Goal: Task Accomplishment & Management: Manage account settings

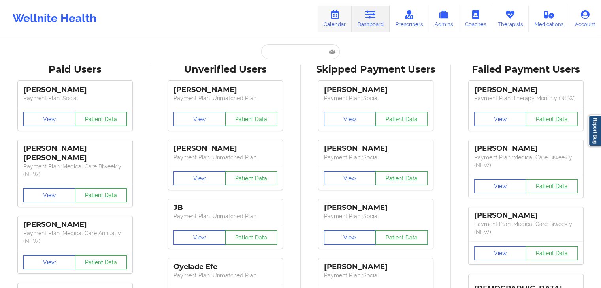
click at [335, 21] on link "Calendar" at bounding box center [335, 19] width 34 height 26
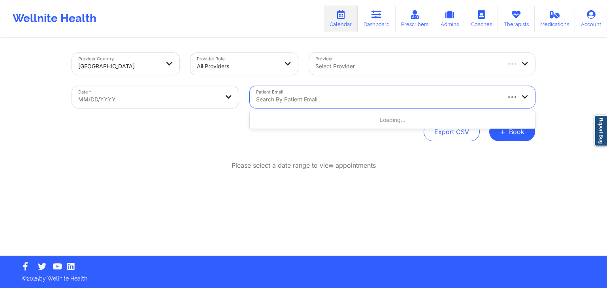
click at [354, 93] on div "Search by patient email" at bounding box center [375, 97] width 250 height 22
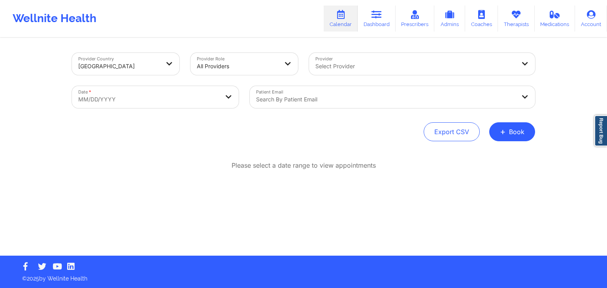
click at [590, 124] on div "Provider Country [GEOGRAPHIC_DATA] Provider Role All Providers Provider Select …" at bounding box center [303, 128] width 607 height 256
click at [517, 134] on button "+ Book" at bounding box center [512, 131] width 46 height 19
click at [477, 151] on button "Therapy Session" at bounding box center [499, 157] width 60 height 13
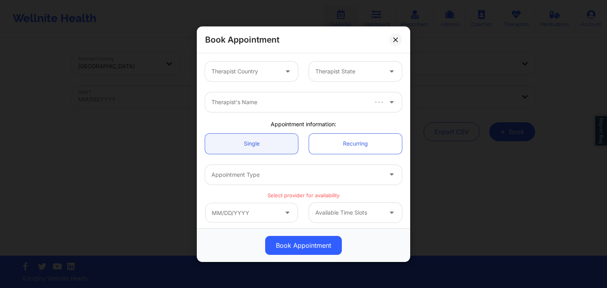
click at [273, 73] on div at bounding box center [244, 71] width 67 height 9
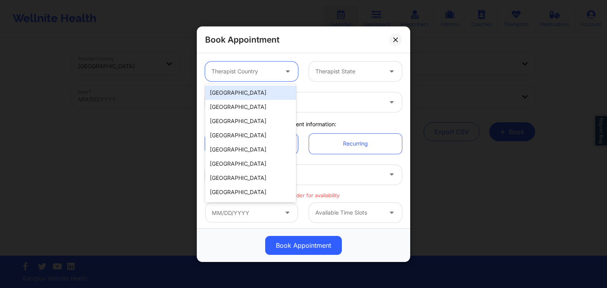
click at [267, 91] on div "[GEOGRAPHIC_DATA]" at bounding box center [250, 93] width 91 height 14
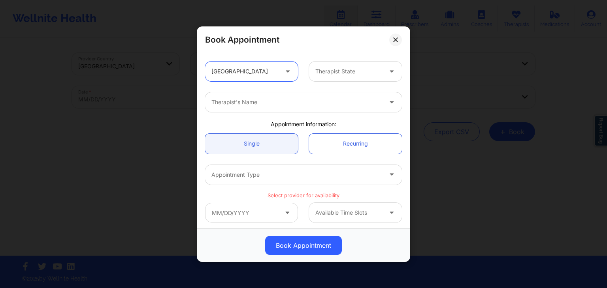
click at [332, 72] on div at bounding box center [348, 71] width 67 height 9
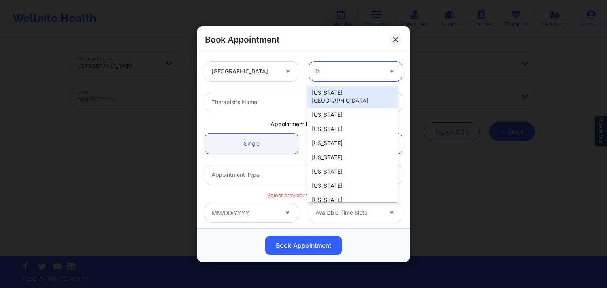
type input "ind"
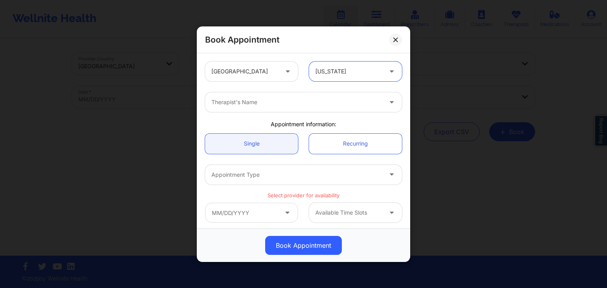
click at [302, 105] on div at bounding box center [296, 102] width 171 height 9
type input "[PERSON_NAME] [PERSON_NAME]"
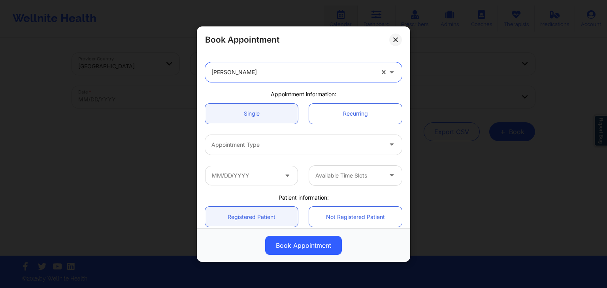
scroll to position [27, 0]
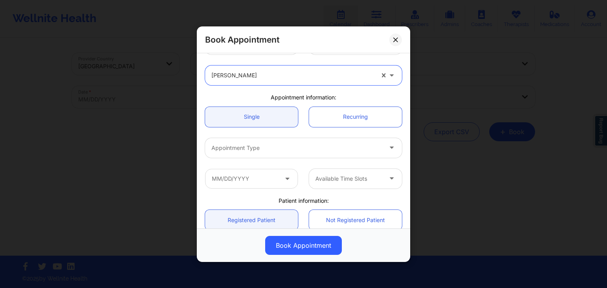
click at [272, 148] on div at bounding box center [296, 147] width 171 height 9
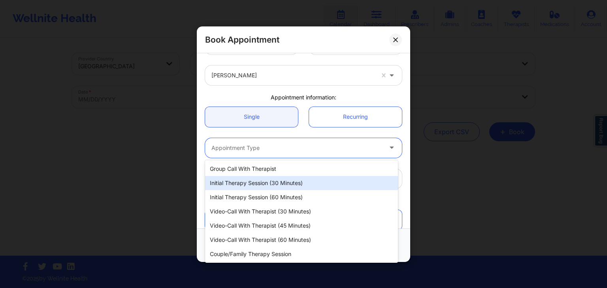
click at [265, 182] on div "Initial Therapy Session (30 minutes)" at bounding box center [301, 183] width 193 height 14
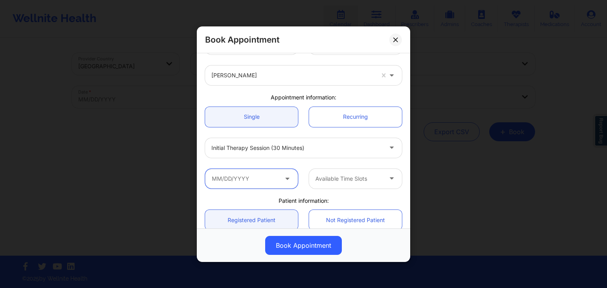
click at [256, 177] on input "text" at bounding box center [251, 179] width 93 height 20
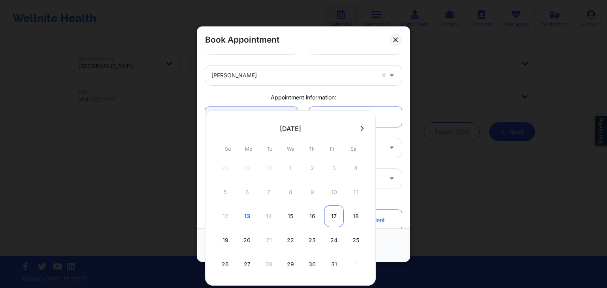
click at [333, 218] on div "17" at bounding box center [334, 216] width 20 height 22
type input "[DATE]"
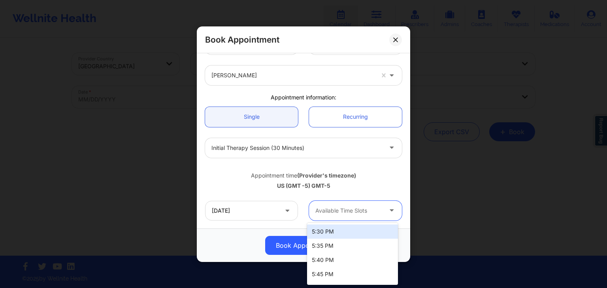
click at [357, 217] on div "Available Time Slots" at bounding box center [346, 211] width 74 height 20
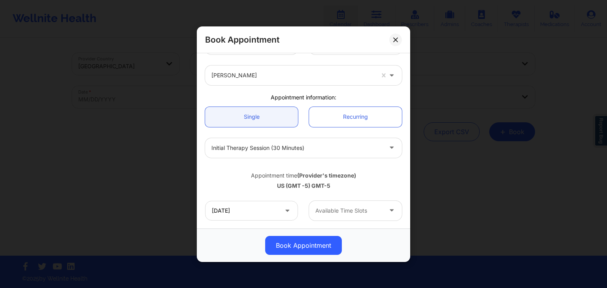
click at [393, 185] on div "US (GMT -5) GMT-5" at bounding box center [303, 186] width 197 height 8
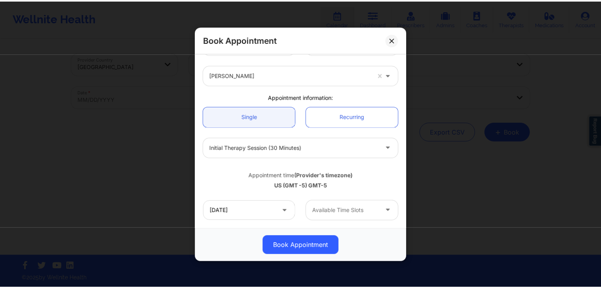
scroll to position [192, 0]
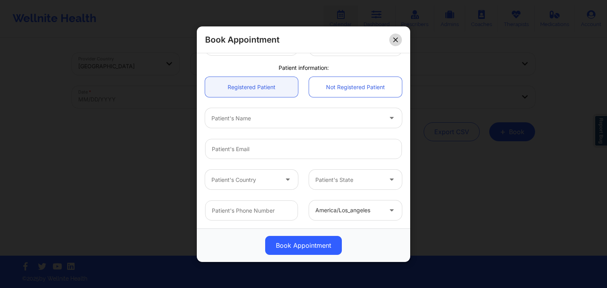
click at [393, 40] on icon at bounding box center [395, 39] width 5 height 5
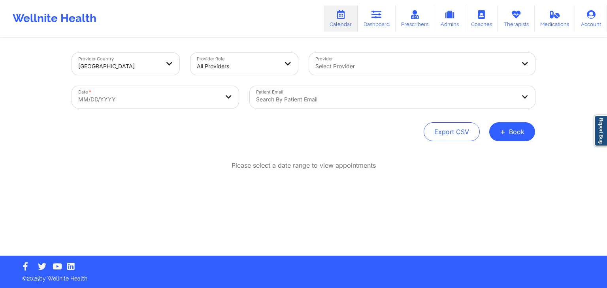
click at [302, 98] on div at bounding box center [385, 99] width 259 height 9
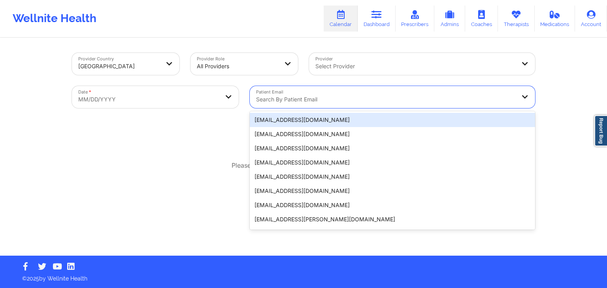
paste input "[EMAIL_ADDRESS][DOMAIN_NAME]"
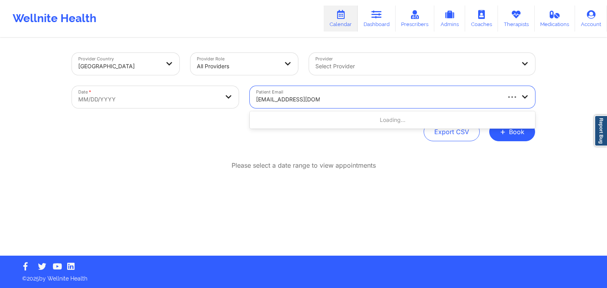
type input "[EMAIL_ADDRESS][DOMAIN_NAME]"
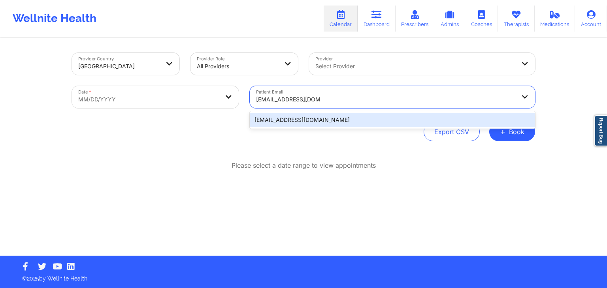
click at [274, 116] on div "[EMAIL_ADDRESS][DOMAIN_NAME]" at bounding box center [392, 120] width 285 height 14
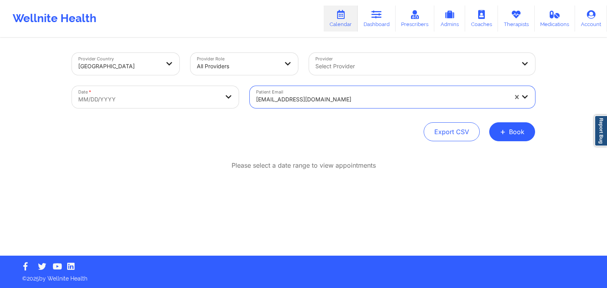
select select "2025-8"
select select "2025-9"
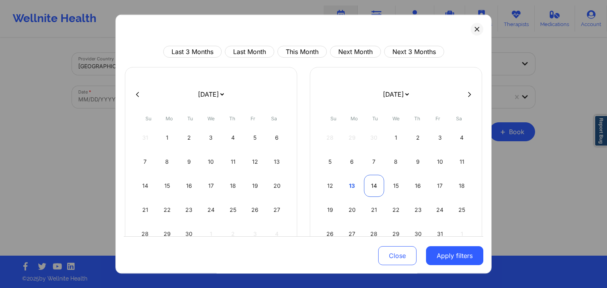
click at [371, 185] on div "14" at bounding box center [374, 186] width 20 height 22
select select "2025-9"
select select "2025-10"
select select "2025-9"
select select "2025-10"
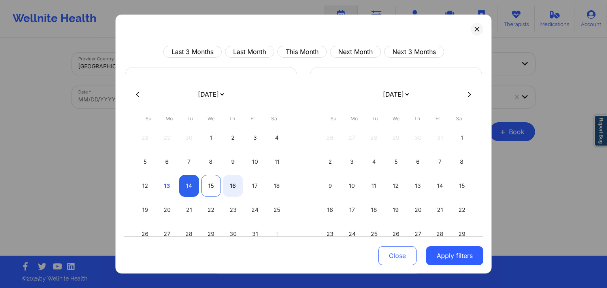
select select "2025-9"
select select "2025-10"
click at [209, 183] on div "15" at bounding box center [211, 186] width 20 height 22
select select "2025-9"
select select "2025-10"
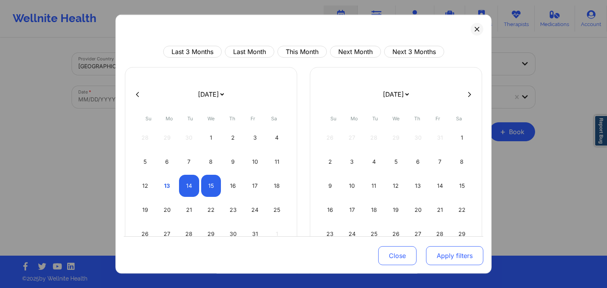
click at [441, 258] on button "Apply filters" at bounding box center [454, 256] width 57 height 19
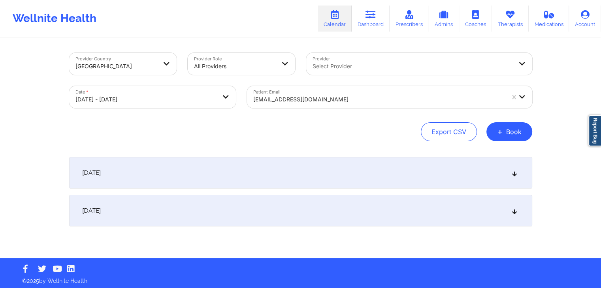
click at [360, 210] on div "[DATE]" at bounding box center [300, 211] width 463 height 32
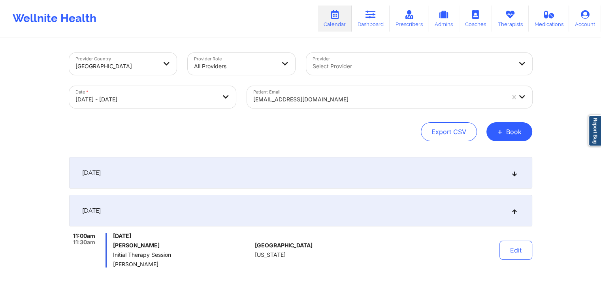
scroll to position [92, 0]
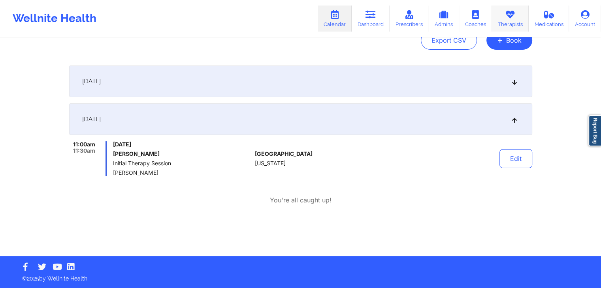
click at [507, 17] on icon at bounding box center [510, 14] width 10 height 9
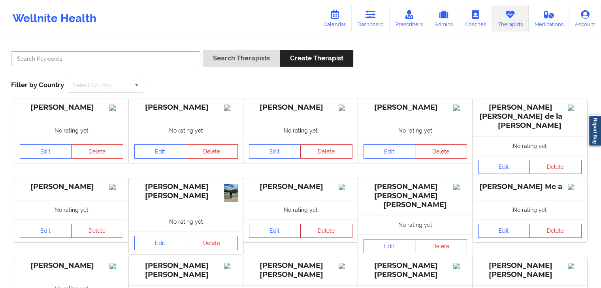
click at [160, 58] on input "text" at bounding box center [105, 58] width 189 height 15
click at [203, 50] on button "Search Therapists" at bounding box center [241, 58] width 77 height 17
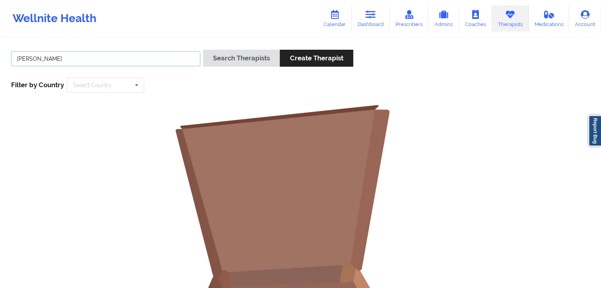
click at [146, 56] on input "[PERSON_NAME]" at bounding box center [105, 58] width 189 height 15
click at [203, 50] on button "Search Therapists" at bounding box center [241, 58] width 77 height 17
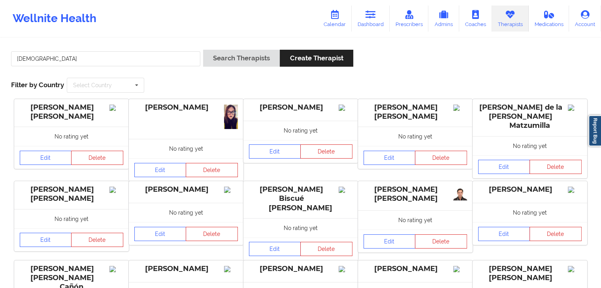
click at [410, 99] on div "[PERSON_NAME] [PERSON_NAME]" at bounding box center [415, 113] width 115 height 28
click at [91, 55] on input "[DEMOGRAPHIC_DATA]" at bounding box center [105, 58] width 189 height 15
type input "[PERSON_NAME]"
click at [203, 50] on button "Search Therapists" at bounding box center [241, 58] width 77 height 17
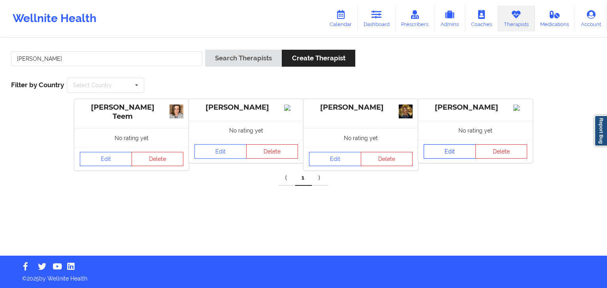
click at [436, 159] on link "Edit" at bounding box center [450, 152] width 52 height 14
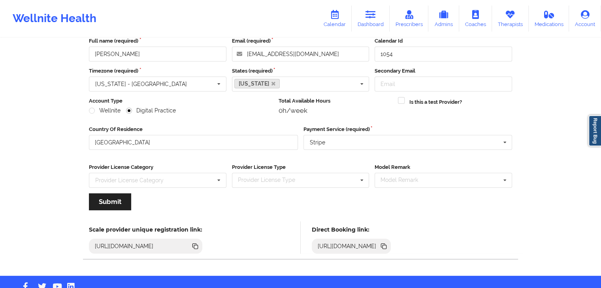
scroll to position [66, 0]
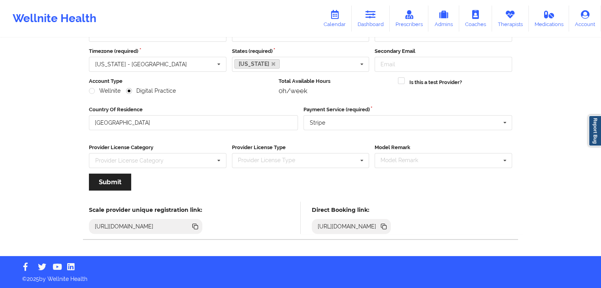
click at [386, 228] on icon at bounding box center [384, 228] width 4 height 4
click at [338, 19] on link "Calendar" at bounding box center [335, 19] width 34 height 26
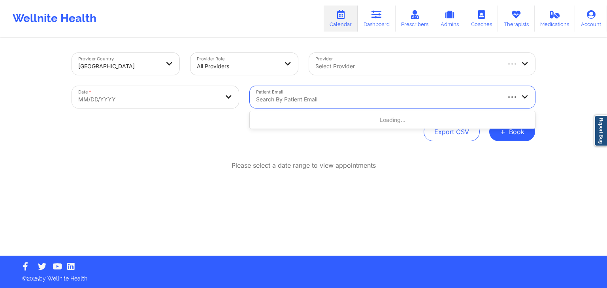
click at [321, 95] on div at bounding box center [377, 99] width 243 height 9
paste input "[EMAIL_ADDRESS][DOMAIN_NAME]"
type input "[EMAIL_ADDRESS][DOMAIN_NAME]"
click at [321, 95] on div at bounding box center [385, 99] width 259 height 9
paste input "[EMAIL_ADDRESS][DOMAIN_NAME]"
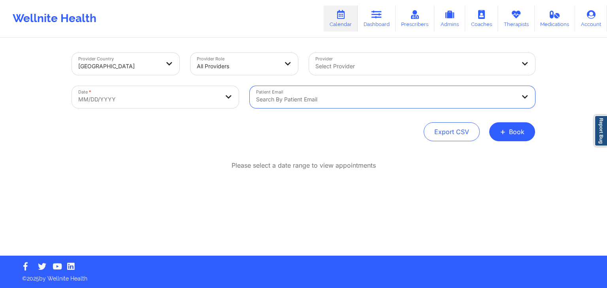
type input "[EMAIL_ADDRESS][DOMAIN_NAME]"
select select "2025-8"
select select "2025-9"
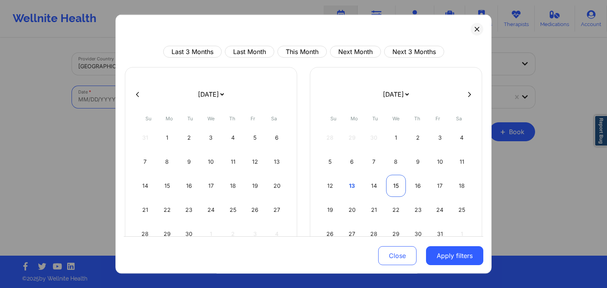
click at [390, 185] on div "15" at bounding box center [396, 186] width 20 height 22
select select "2025-9"
select select "2025-10"
select select "2025-9"
select select "2025-10"
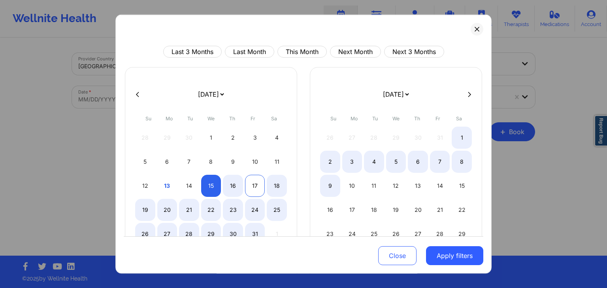
select select "2025-9"
select select "2025-10"
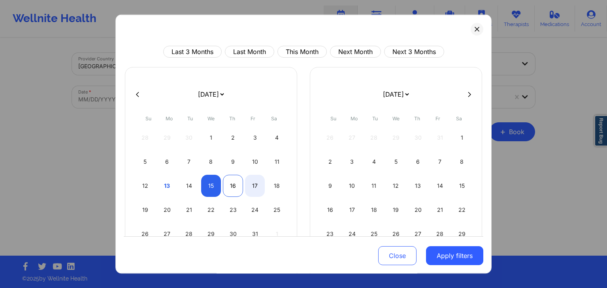
select select "2025-9"
select select "2025-10"
click at [237, 182] on div "16" at bounding box center [233, 186] width 20 height 22
select select "2025-9"
select select "2025-10"
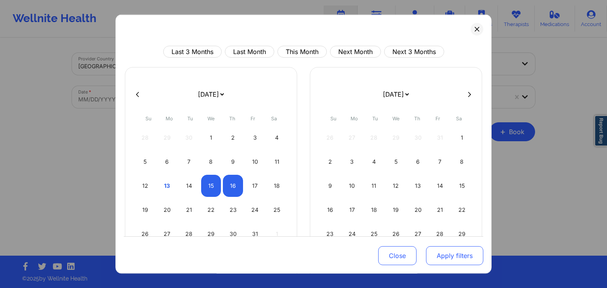
click at [456, 256] on button "Apply filters" at bounding box center [454, 256] width 57 height 19
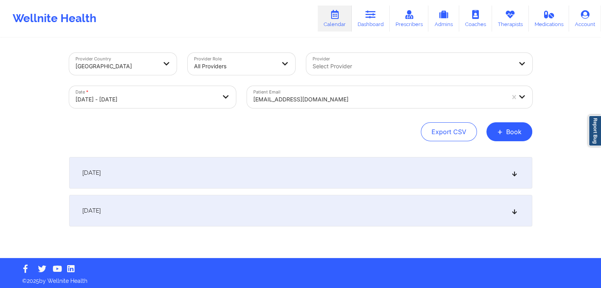
click at [438, 169] on div "[DATE]" at bounding box center [300, 173] width 463 height 32
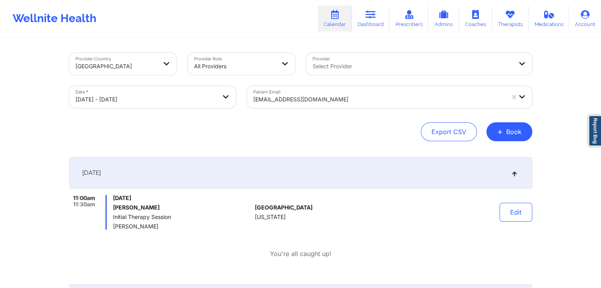
scroll to position [47, 0]
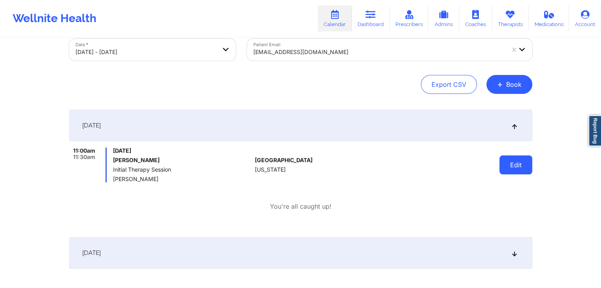
click at [521, 166] on button "Edit" at bounding box center [515, 165] width 33 height 19
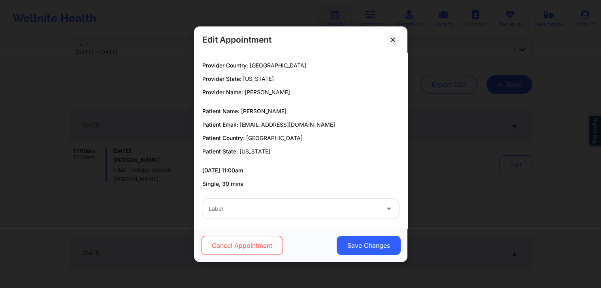
click at [252, 247] on button "Cancel Appointment" at bounding box center [242, 245] width 82 height 19
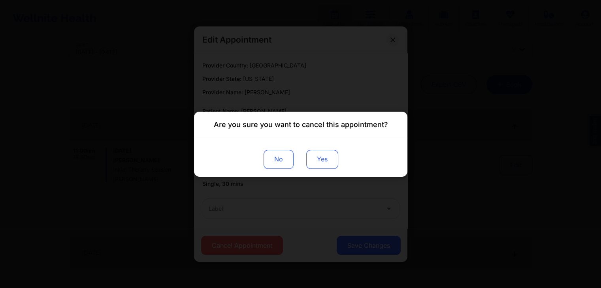
click at [314, 159] on button "Yes" at bounding box center [322, 159] width 32 height 19
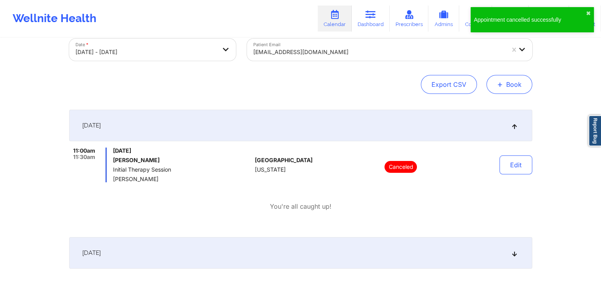
click at [512, 79] on button "+ Book" at bounding box center [509, 84] width 46 height 19
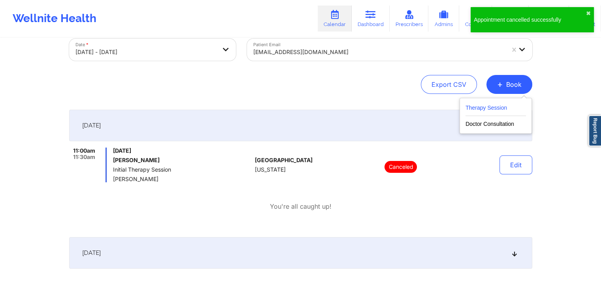
click at [476, 103] on button "Therapy Session" at bounding box center [495, 109] width 60 height 13
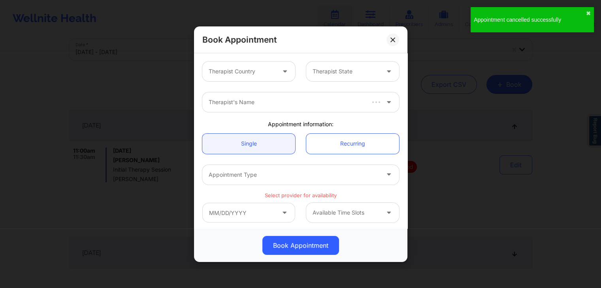
click at [248, 78] on div "Therapist Country" at bounding box center [239, 72] width 74 height 20
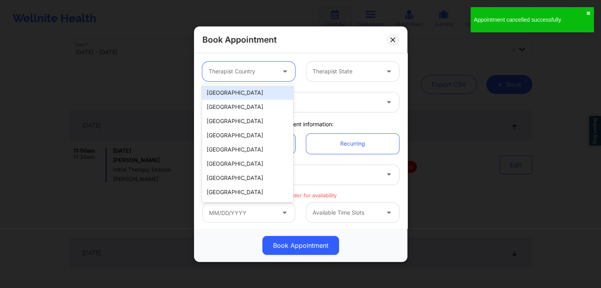
click at [247, 90] on div "[GEOGRAPHIC_DATA]" at bounding box center [247, 93] width 91 height 14
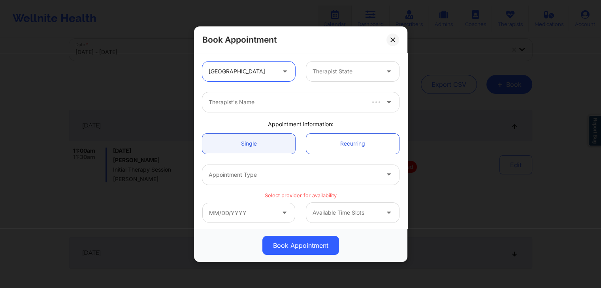
click at [343, 70] on div at bounding box center [346, 71] width 67 height 9
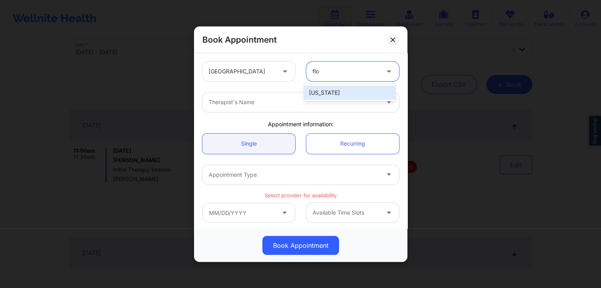
type input "[PERSON_NAME]"
click at [308, 102] on div at bounding box center [294, 102] width 171 height 9
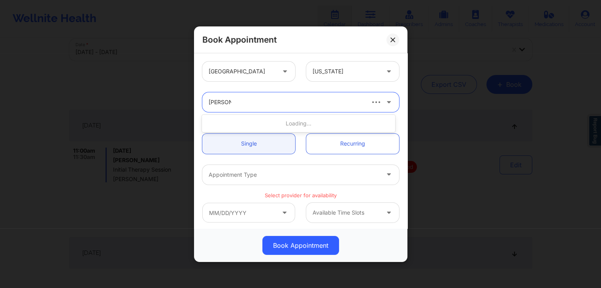
type input "[PERSON_NAME]"
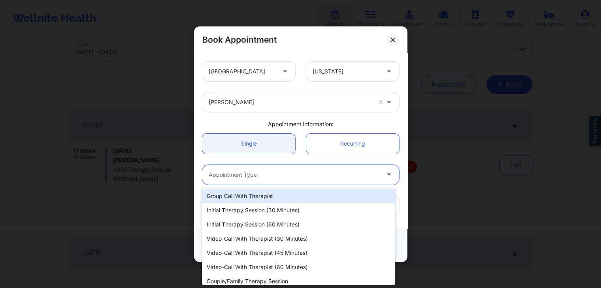
click at [242, 181] on div "Appointment Type" at bounding box center [291, 175] width 178 height 20
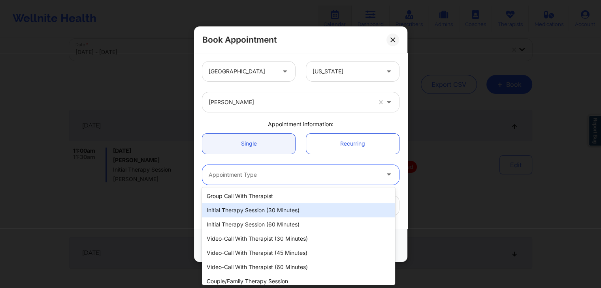
click at [246, 212] on div "Initial Therapy Session (30 minutes)" at bounding box center [298, 210] width 193 height 14
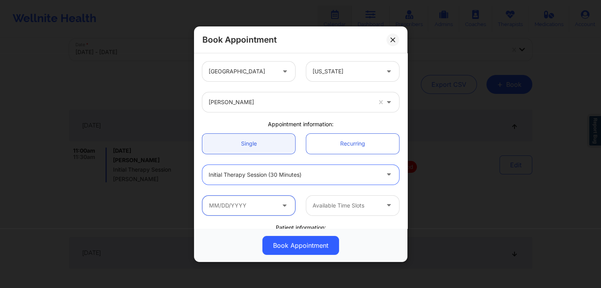
click at [238, 203] on input "text" at bounding box center [248, 206] width 93 height 20
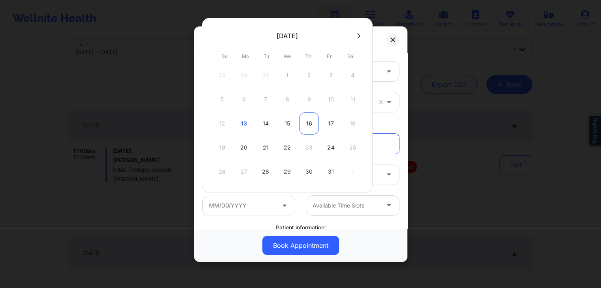
click at [303, 121] on div "16" at bounding box center [309, 124] width 20 height 22
type input "[DATE]"
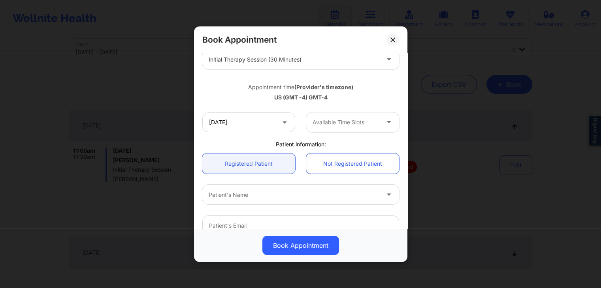
scroll to position [113, 0]
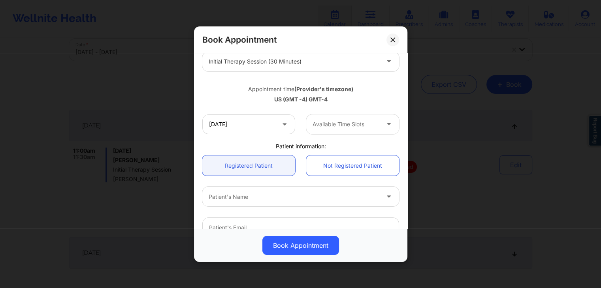
click at [352, 128] on div at bounding box center [346, 123] width 67 height 9
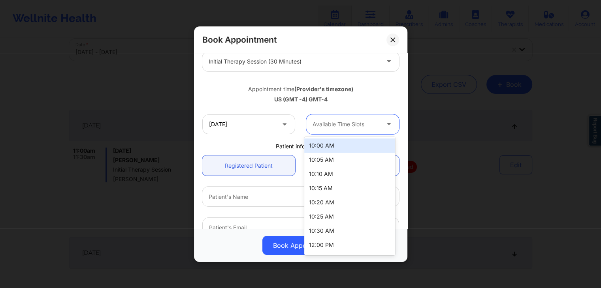
click at [347, 148] on div "10:00 AM" at bounding box center [349, 146] width 91 height 14
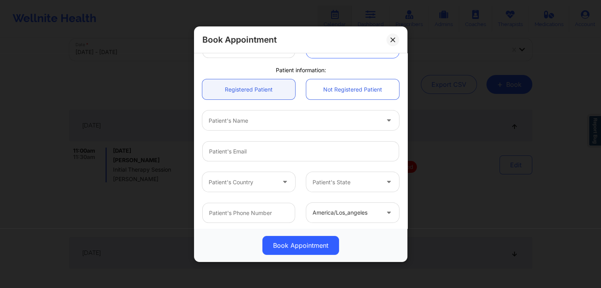
scroll to position [182, 0]
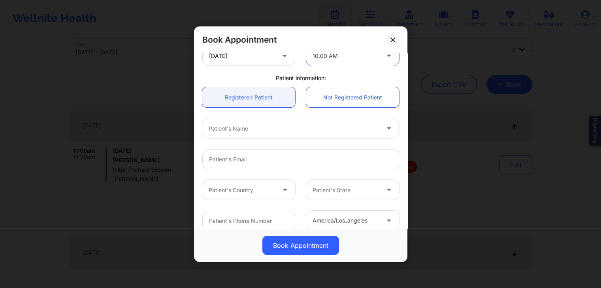
click at [286, 130] on div at bounding box center [294, 128] width 171 height 9
type input "[PERSON_NAME]"
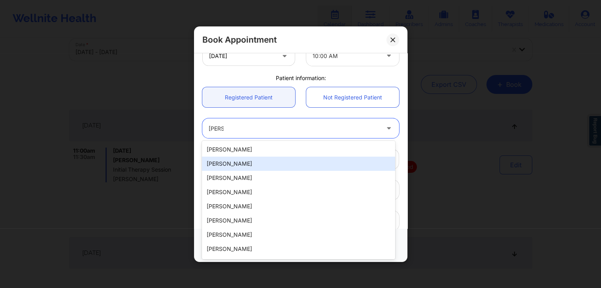
type input "[EMAIL_ADDRESS][DOMAIN_NAME]"
type input "[PHONE_NUMBER]"
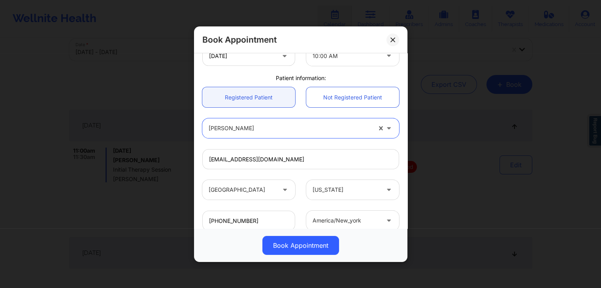
scroll to position [235, 0]
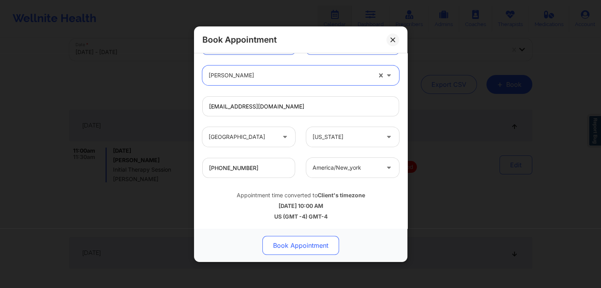
click at [303, 244] on button "Book Appointment" at bounding box center [300, 245] width 77 height 19
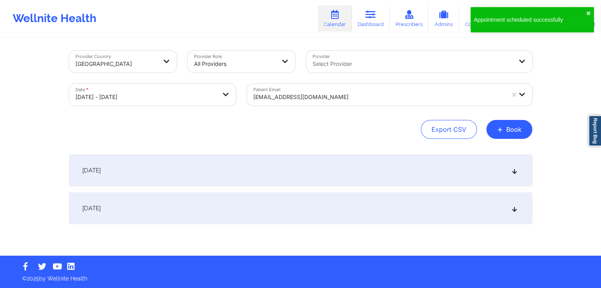
click at [292, 207] on div "[DATE]" at bounding box center [300, 209] width 463 height 32
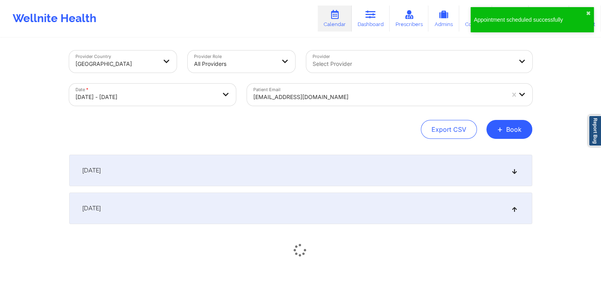
scroll to position [47, 0]
